Goal: Check status: Check status

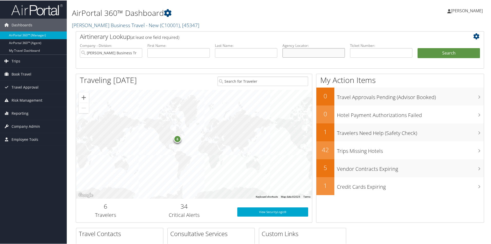
click at [286, 52] on input "text" at bounding box center [313, 52] width 62 height 9
click at [355, 55] on input "text" at bounding box center [381, 52] width 62 height 9
type input "0067231125945"
click at [429, 51] on button "Search" at bounding box center [448, 53] width 62 height 10
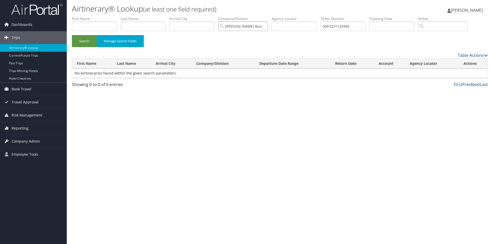
click at [259, 26] on input "[PERSON_NAME] Business Travel - New" at bounding box center [243, 26] width 50 height 9
click at [78, 43] on button "Search" at bounding box center [84, 41] width 25 height 12
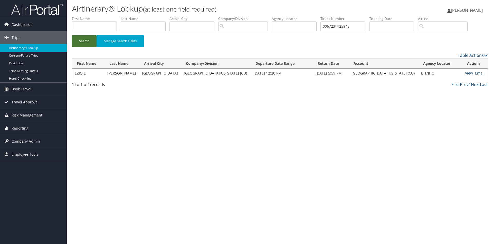
click at [85, 42] on button "Search" at bounding box center [84, 41] width 25 height 12
click at [465, 73] on link "View" at bounding box center [469, 73] width 8 height 5
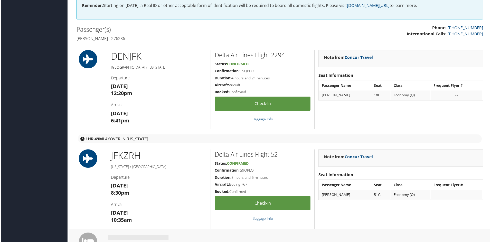
scroll to position [180, 0]
